Goal: Task Accomplishment & Management: Manage account settings

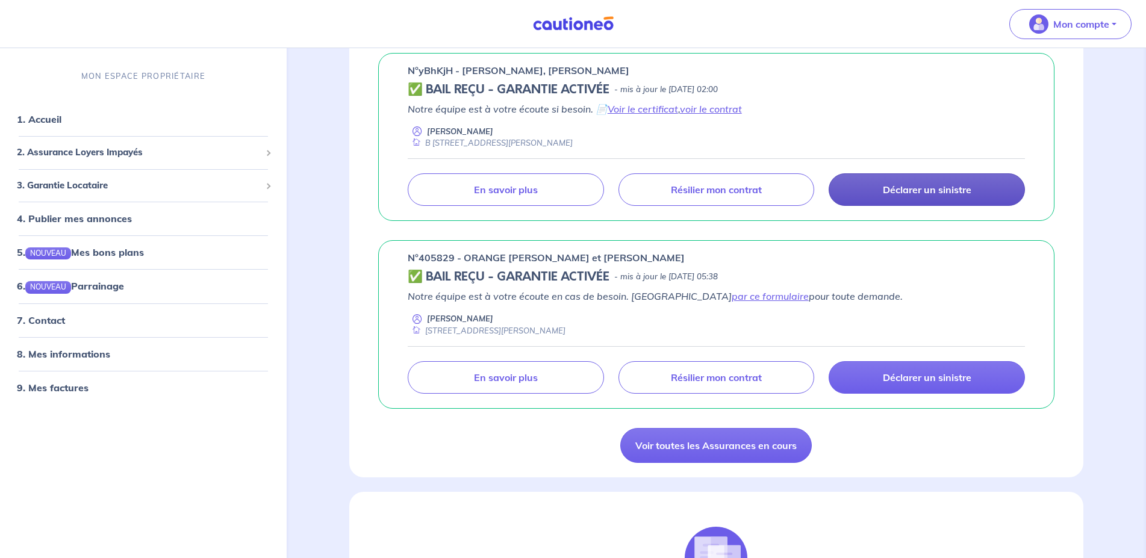
scroll to position [184, 0]
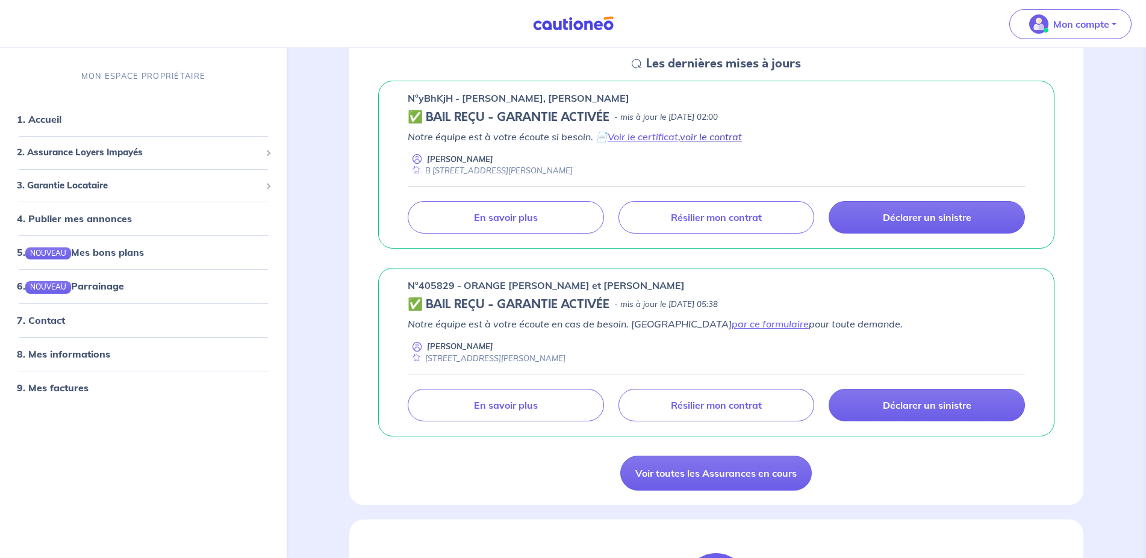
click at [718, 136] on link "voir le contrat" at bounding box center [711, 137] width 62 height 12
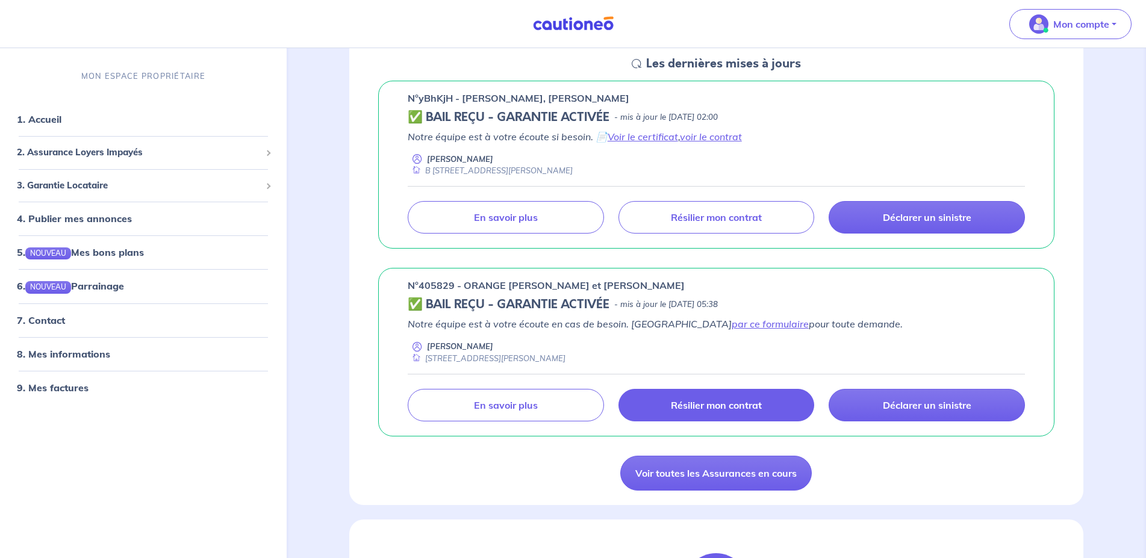
click at [721, 408] on p "Résilier mon contrat" at bounding box center [716, 405] width 91 height 12
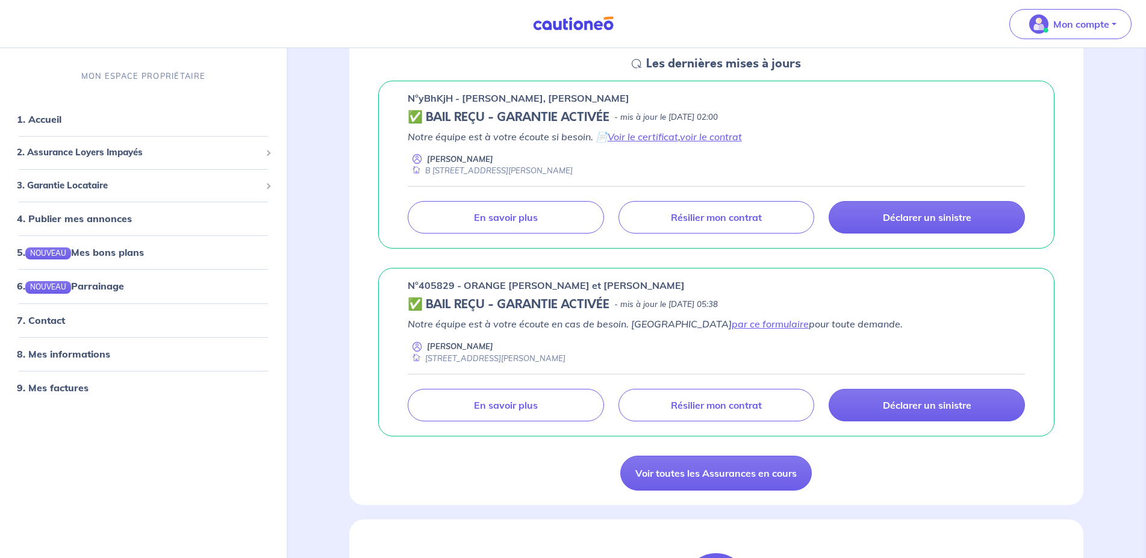
click at [843, 107] on div "n°yBhKjH - [PERSON_NAME], [PERSON_NAME] REÇU - GARANTIE ACTIVÉE - mis à jour le…" at bounding box center [716, 165] width 676 height 169
click at [663, 64] on h5 "Les dernières mises à jours" at bounding box center [723, 64] width 155 height 14
click at [638, 64] on icon at bounding box center [637, 64] width 10 height 10
click at [723, 469] on link "Voir toutes les Assurances en cours" at bounding box center [716, 473] width 192 height 35
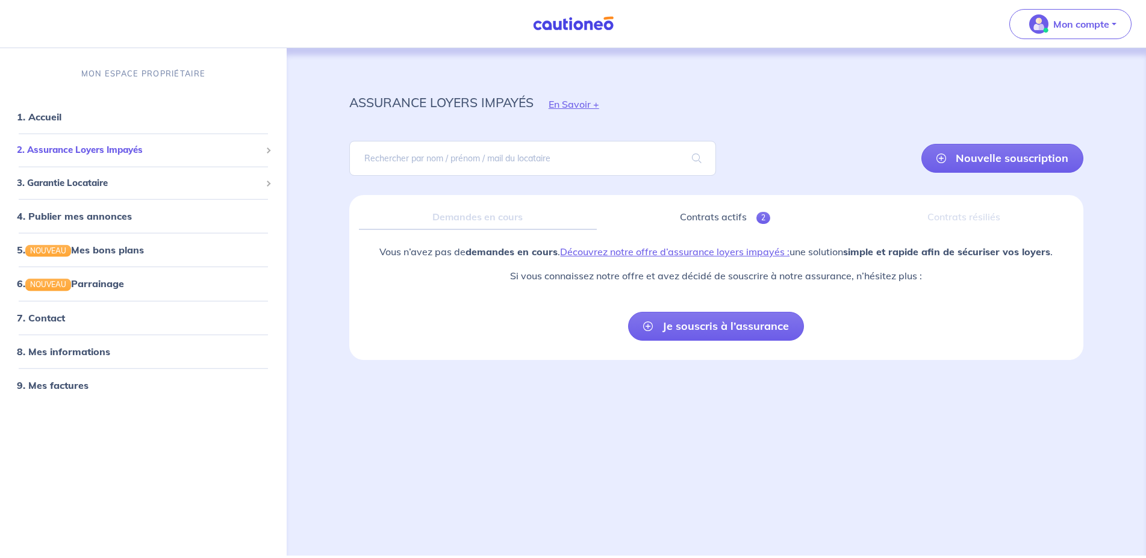
click at [105, 150] on span "2. Assurance Loyers Impayés" at bounding box center [139, 150] width 244 height 14
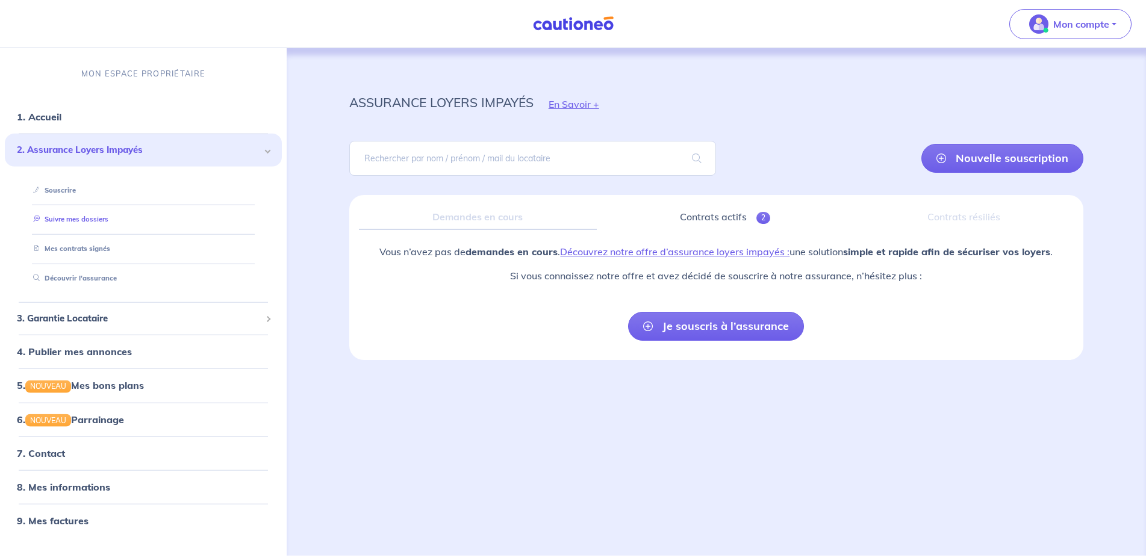
click at [90, 219] on link "Suivre mes dossiers" at bounding box center [68, 219] width 80 height 8
click at [90, 248] on link "Mes contrats signés" at bounding box center [68, 249] width 81 height 8
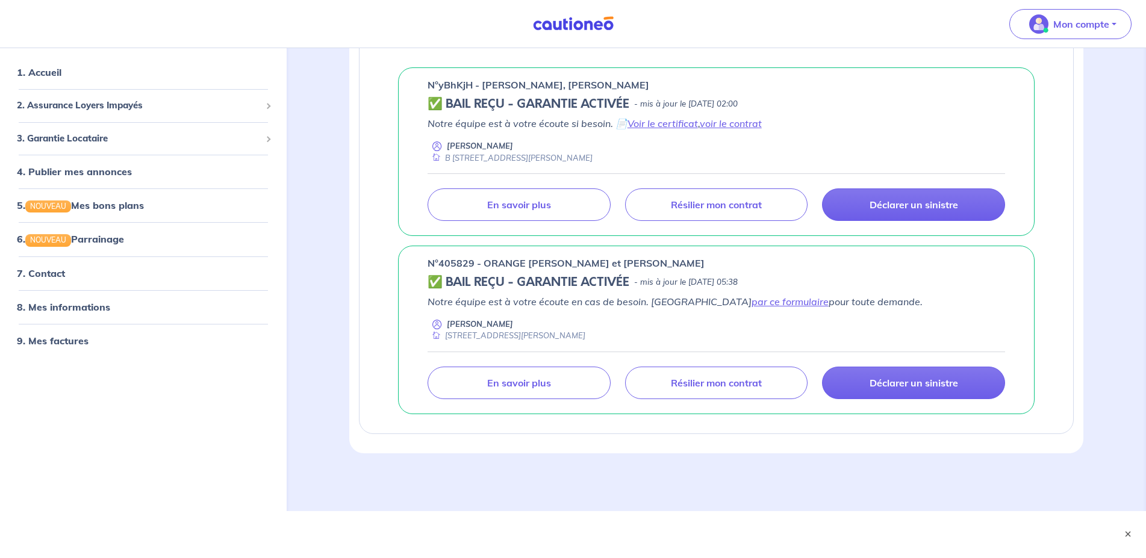
scroll to position [250, 0]
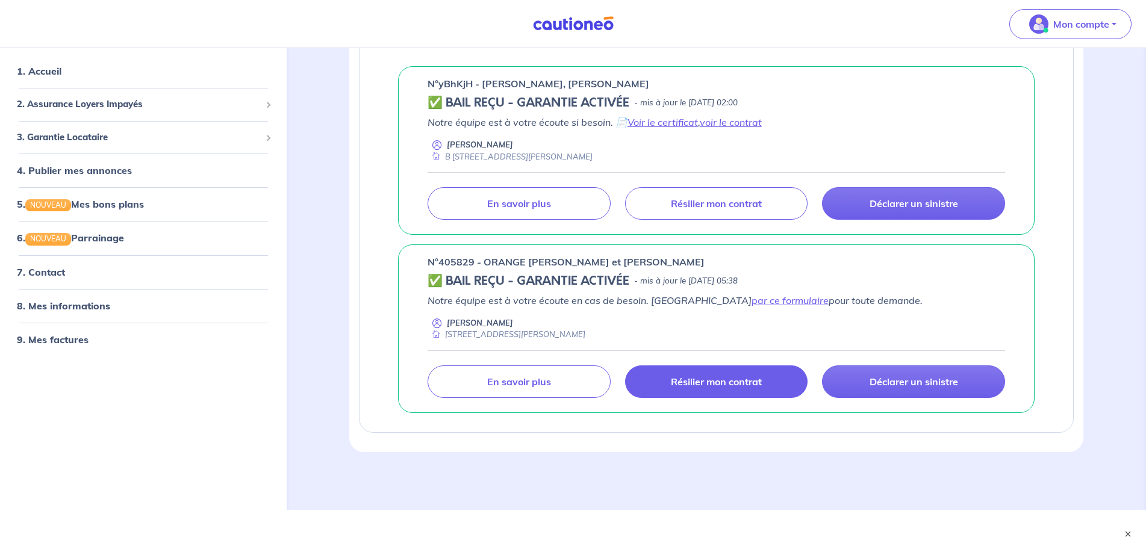
click at [731, 384] on p "Résilier mon contrat" at bounding box center [716, 382] width 91 height 12
click at [670, 122] on link "Voir le certificat" at bounding box center [663, 122] width 70 height 12
click at [746, 122] on link "voir le contrat" at bounding box center [731, 122] width 62 height 12
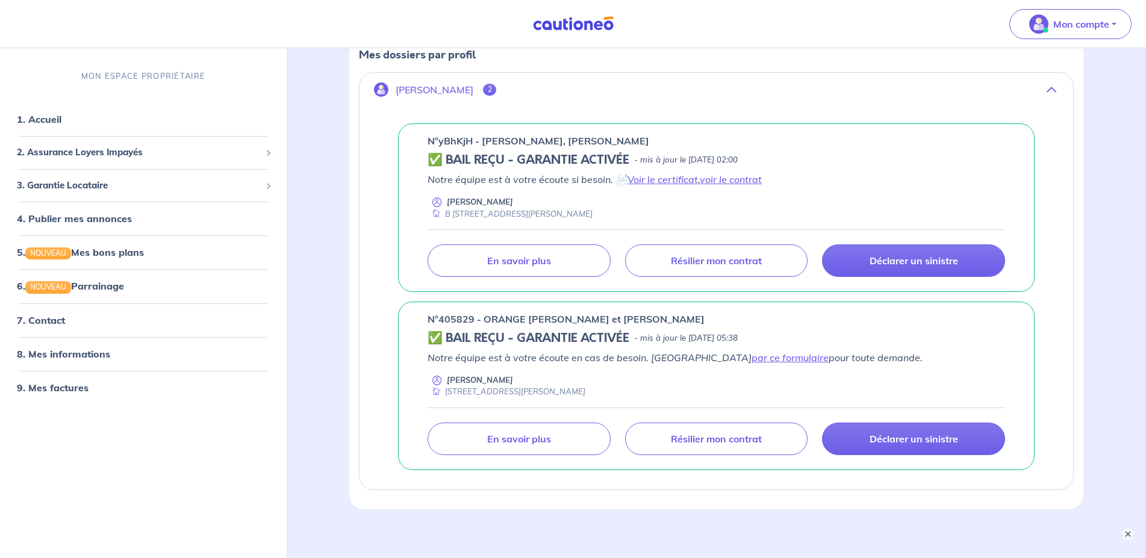
scroll to position [132, 0]
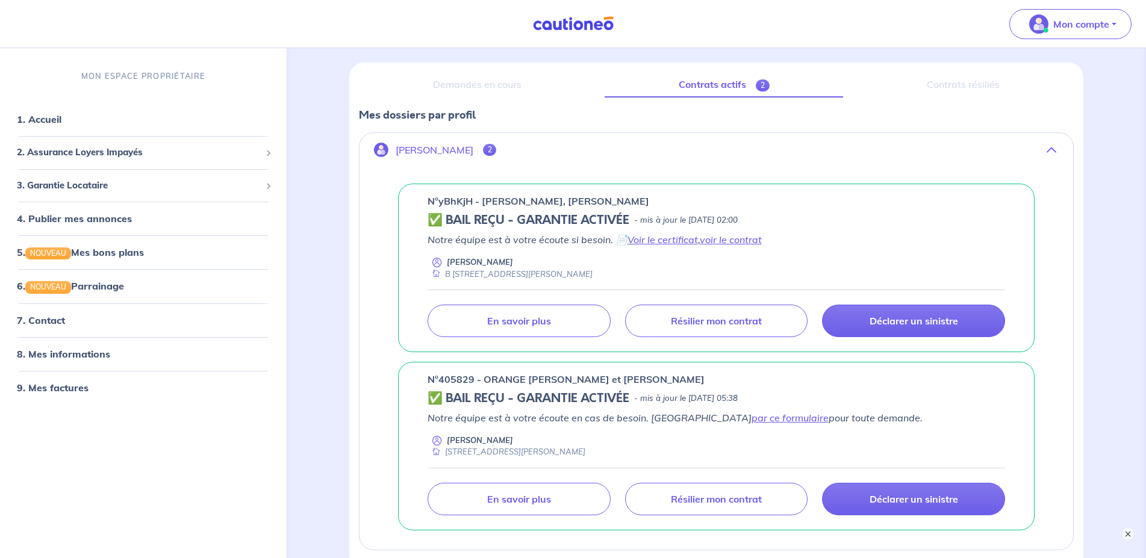
click at [410, 111] on p "Mes dossiers par profil" at bounding box center [716, 115] width 715 height 16
click at [434, 149] on p "Fabien Leyckam" at bounding box center [435, 150] width 78 height 11
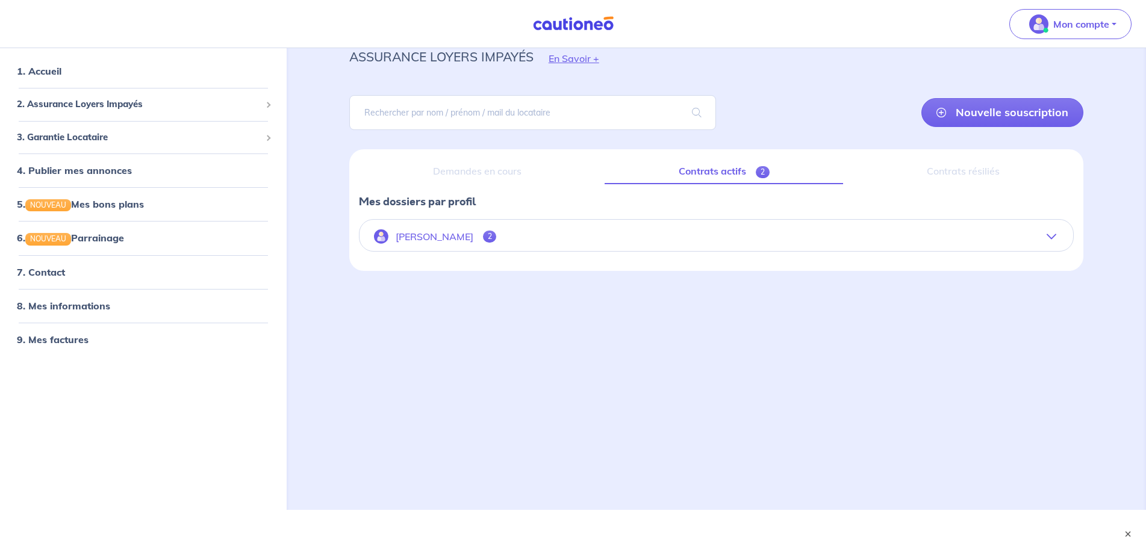
scroll to position [46, 0]
click at [57, 340] on link "9. Mes factures" at bounding box center [52, 339] width 70 height 12
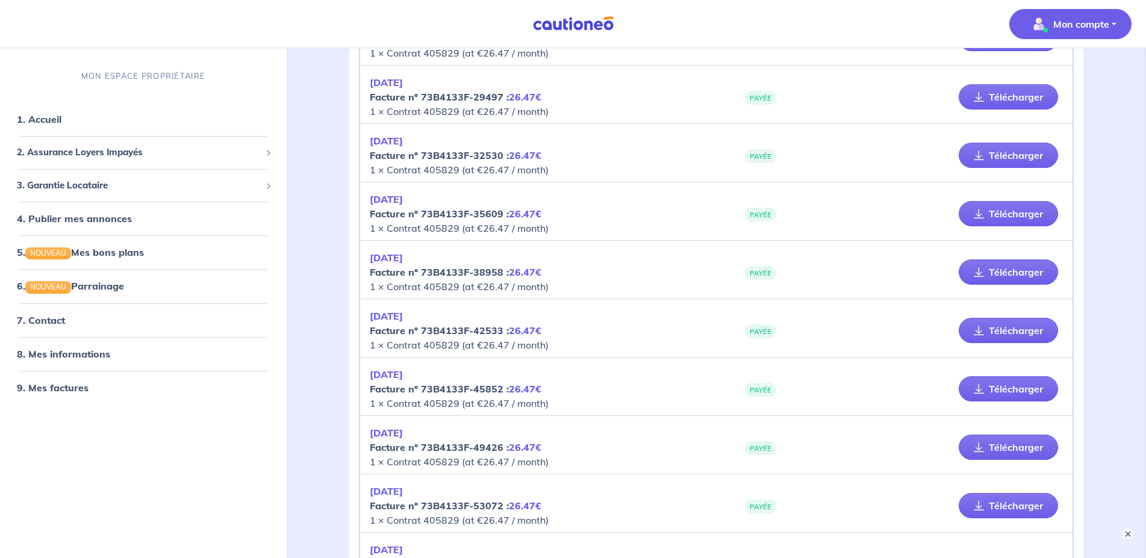
scroll to position [542, 0]
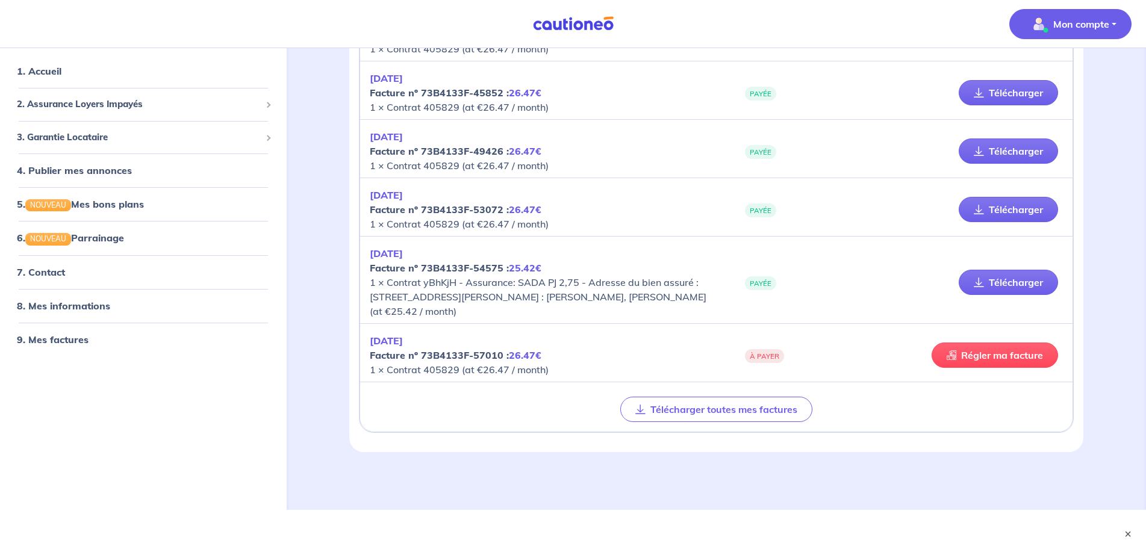
click at [422, 360] on strong "Facture nº 73B4133F-57010 : 26.47€" at bounding box center [456, 355] width 172 height 12
click at [401, 356] on strong "Facture nº 73B4133F-57010 : 26.47€" at bounding box center [456, 355] width 172 height 12
click at [401, 344] on em "AOUT 2025" at bounding box center [386, 341] width 33 height 12
click at [384, 344] on em "AOUT 2025" at bounding box center [386, 341] width 33 height 12
click at [409, 354] on strong "Facture nº 73B4133F-57010 : 26.47€" at bounding box center [456, 355] width 172 height 12
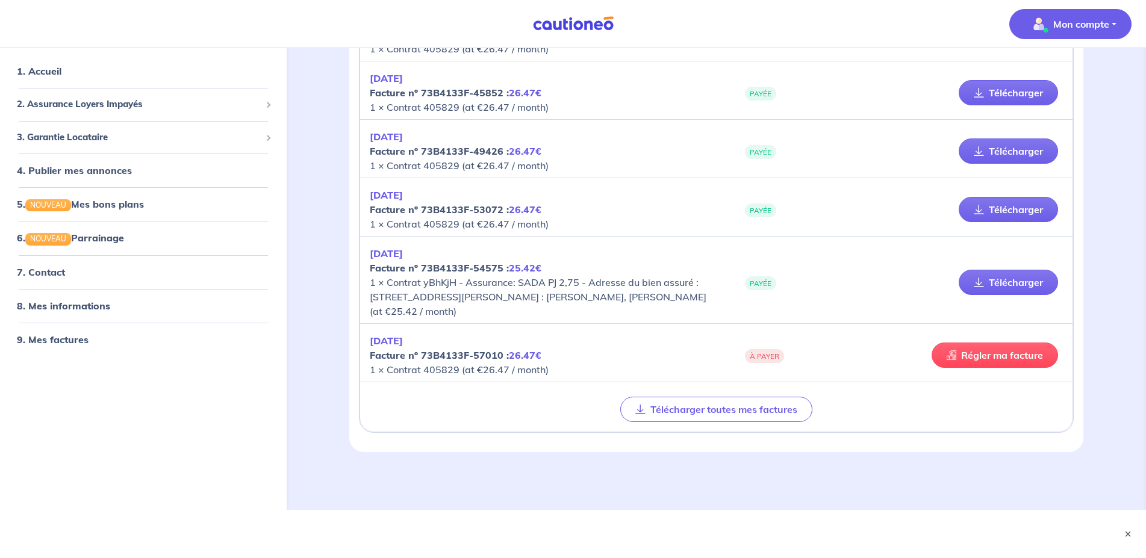
click at [390, 269] on strong "Facture nº 73B4133F-54575 : 25.42€" at bounding box center [456, 268] width 172 height 12
click at [1002, 283] on link "Télécharger" at bounding box center [1008, 282] width 99 height 25
click at [129, 103] on span "2. Assurance Loyers Impayés" at bounding box center [139, 105] width 244 height 14
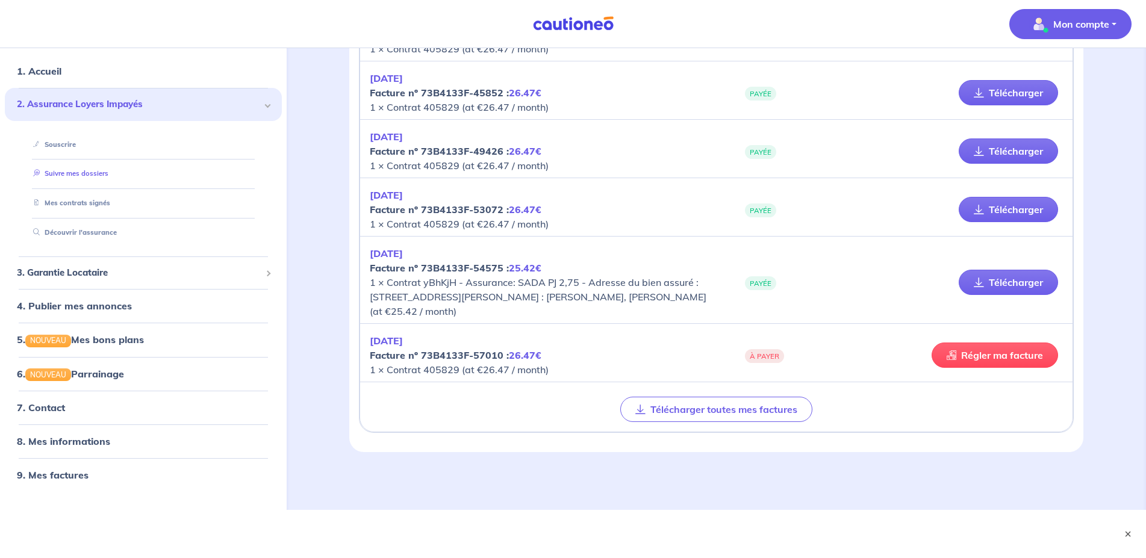
click at [82, 173] on link "Suivre mes dossiers" at bounding box center [68, 173] width 80 height 8
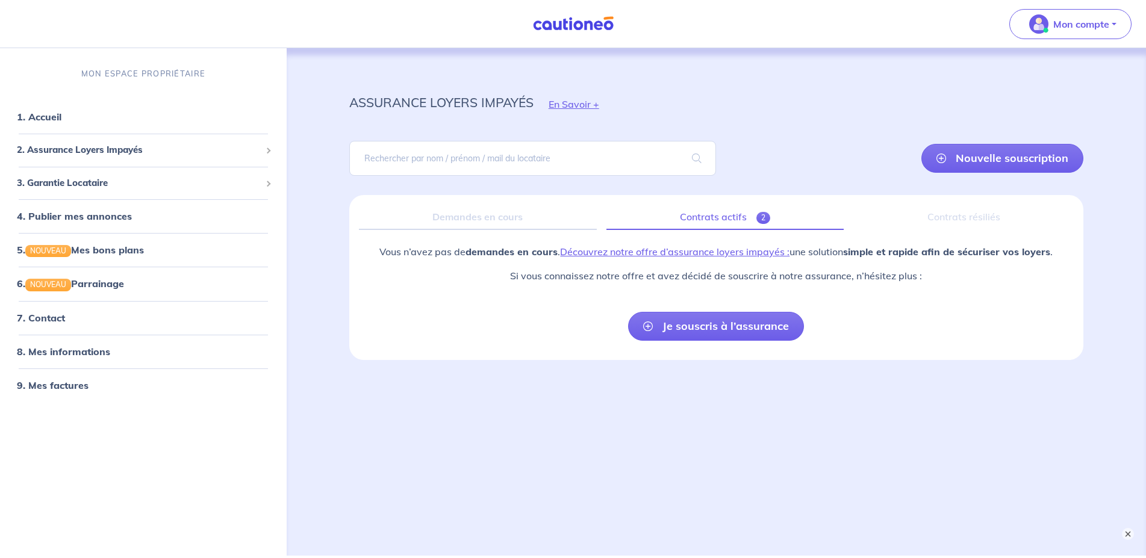
click at [711, 216] on link "Contrats actifs 2" at bounding box center [724, 217] width 237 height 25
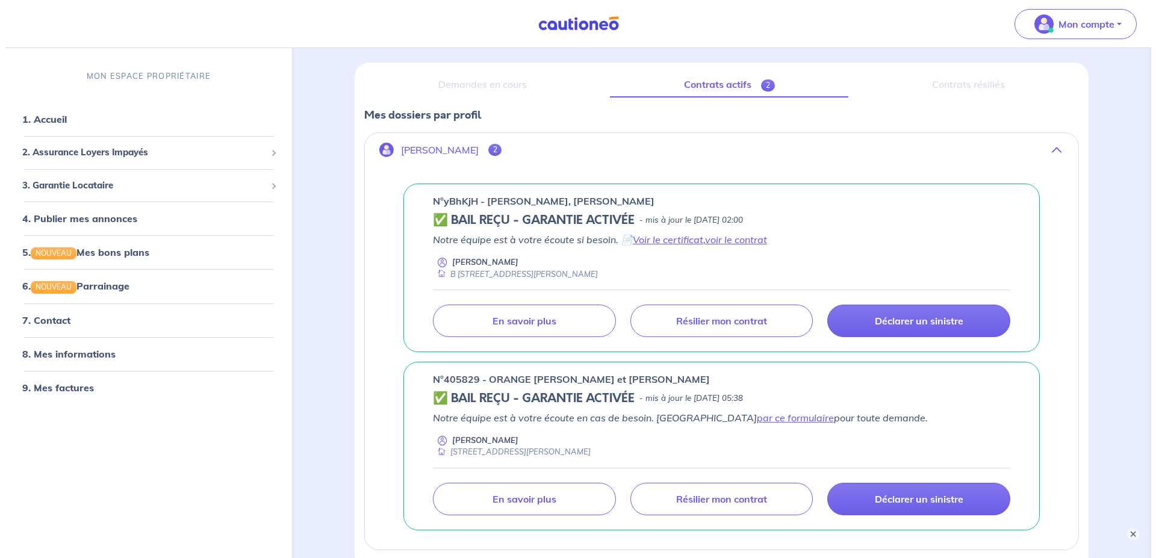
scroll to position [184, 0]
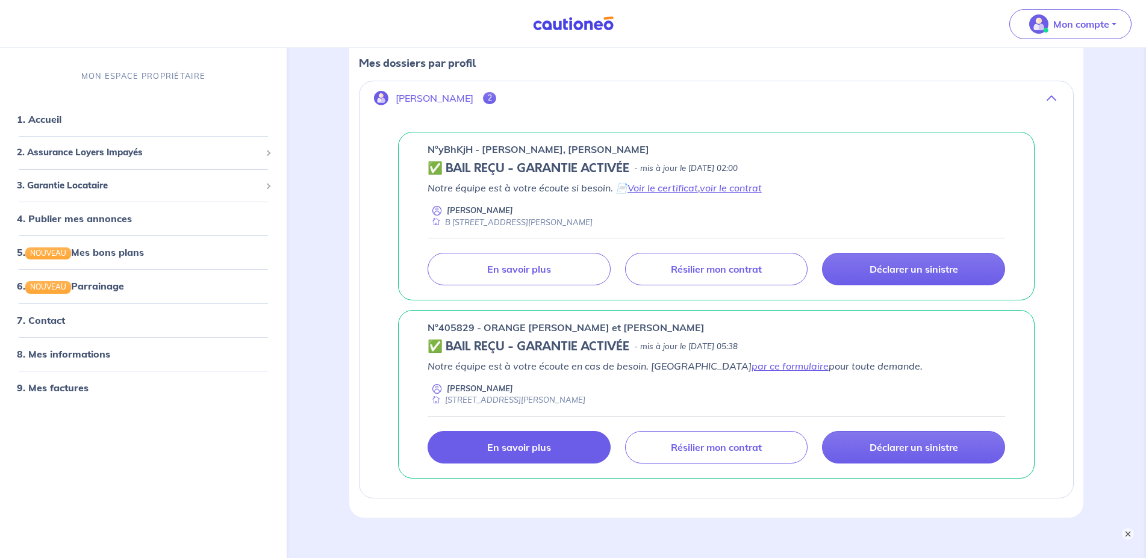
click at [521, 447] on p "En savoir plus" at bounding box center [519, 447] width 64 height 12
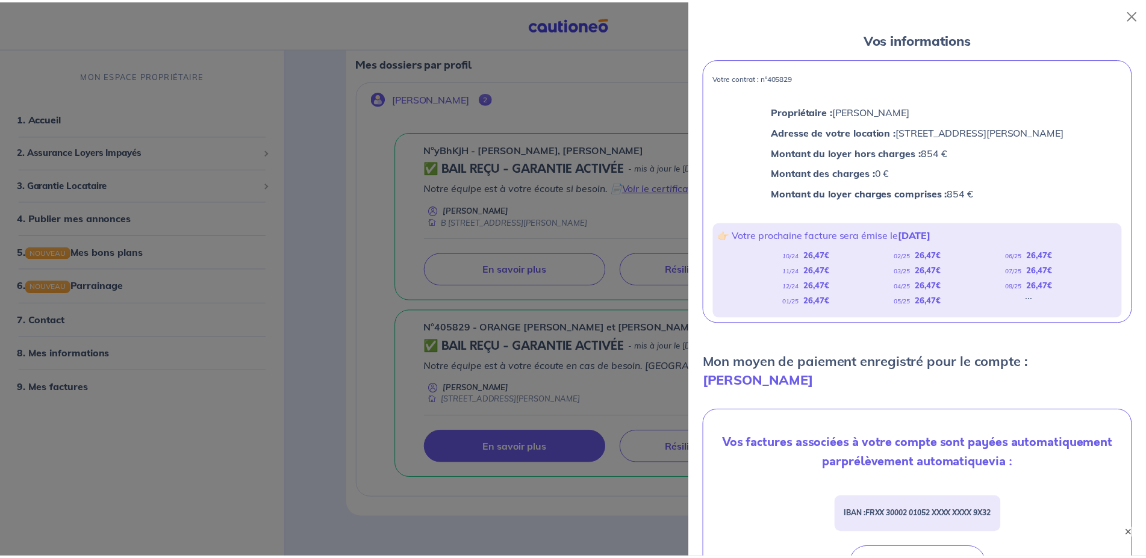
scroll to position [0, 0]
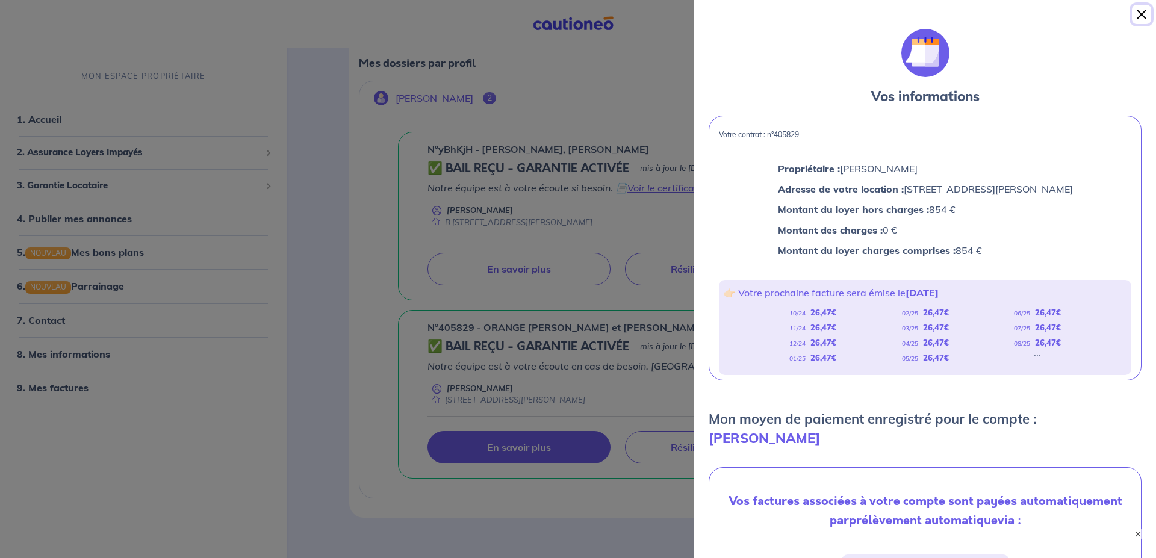
click at [1139, 11] on button "Close" at bounding box center [1141, 14] width 19 height 19
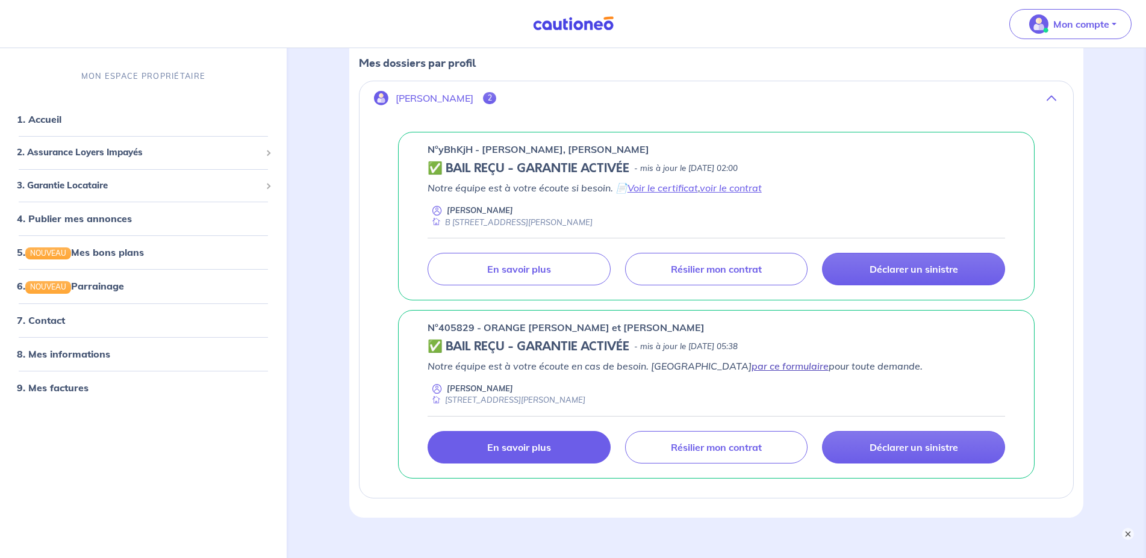
click at [752, 367] on link "par ce formulaire" at bounding box center [790, 366] width 77 height 12
